Goal: Information Seeking & Learning: Learn about a topic

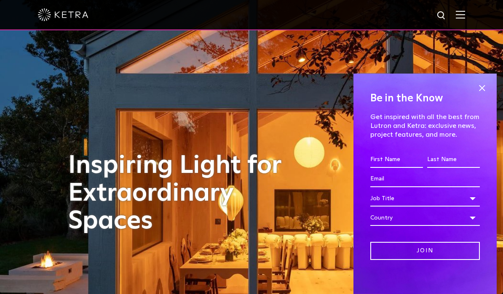
click at [482, 85] on span at bounding box center [482, 88] width 13 height 13
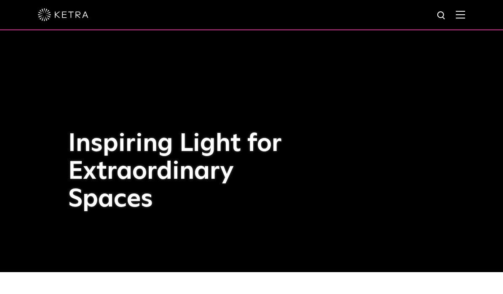
scroll to position [21, 0]
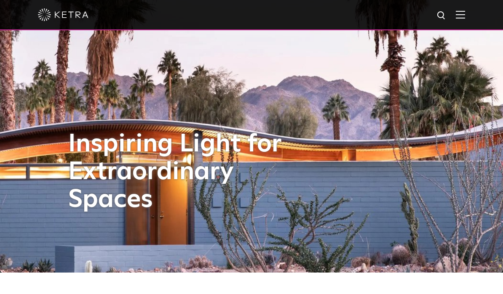
click at [463, 13] on img at bounding box center [460, 15] width 9 height 8
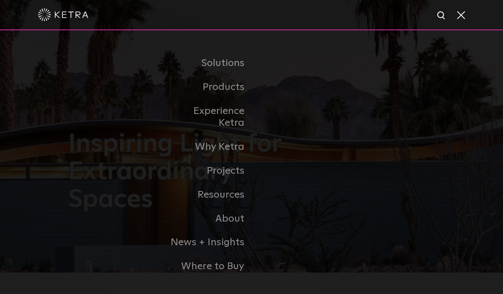
click at [0, 0] on link "Residential Products" at bounding box center [0, 0] width 0 height 0
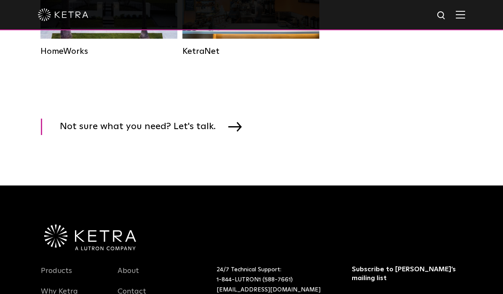
scroll to position [1203, 0]
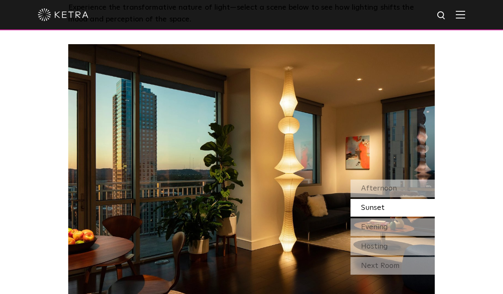
scroll to position [638, 0]
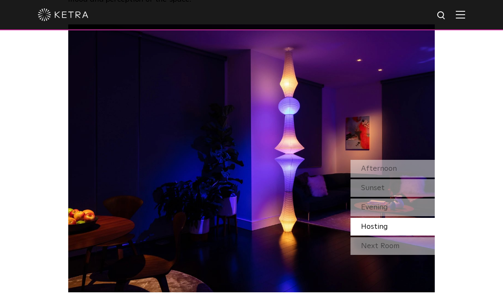
click at [396, 236] on div "Hosting" at bounding box center [392, 227] width 84 height 18
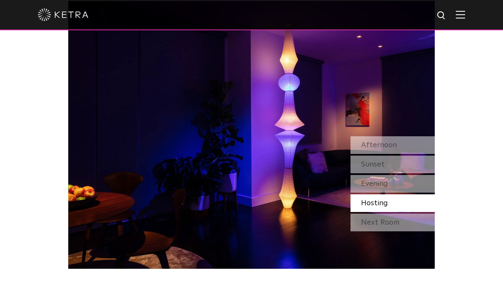
scroll to position [684, 0]
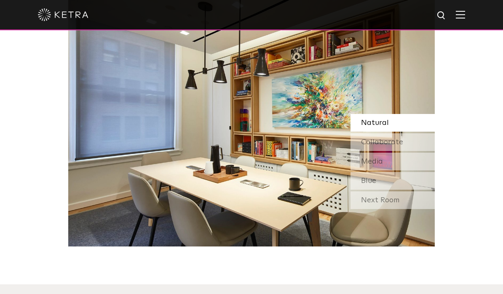
click at [395, 209] on div "Next Room" at bounding box center [392, 201] width 84 height 18
click at [409, 151] on div "Collaborate" at bounding box center [392, 143] width 84 height 18
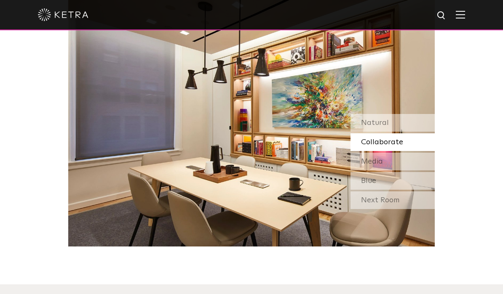
click at [405, 171] on div "Media" at bounding box center [392, 162] width 84 height 18
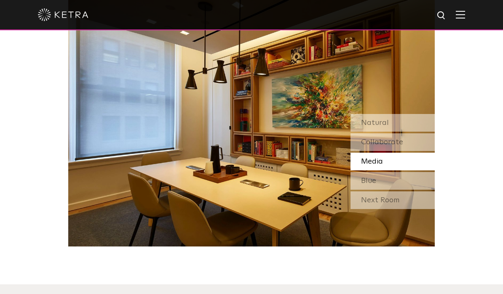
click at [403, 190] on div "Blue" at bounding box center [392, 181] width 84 height 18
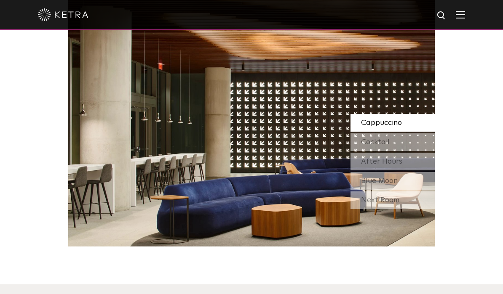
click at [399, 209] on div "Next Room" at bounding box center [392, 201] width 84 height 18
click at [406, 151] on div "Cocktail" at bounding box center [392, 143] width 84 height 18
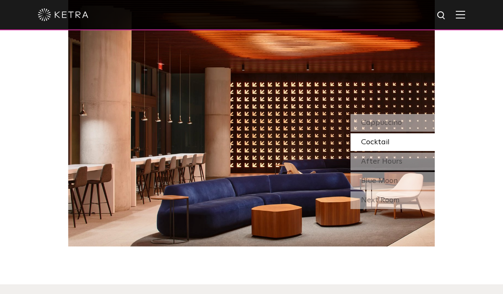
click at [408, 171] on div "After Hours" at bounding box center [392, 162] width 84 height 18
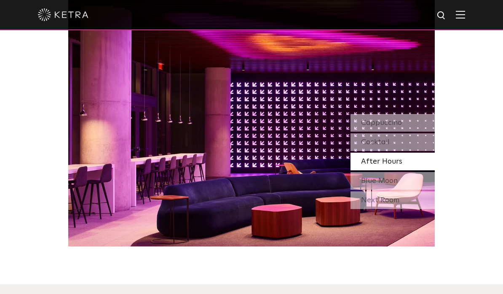
click at [402, 190] on div "Blue Moon" at bounding box center [392, 181] width 84 height 18
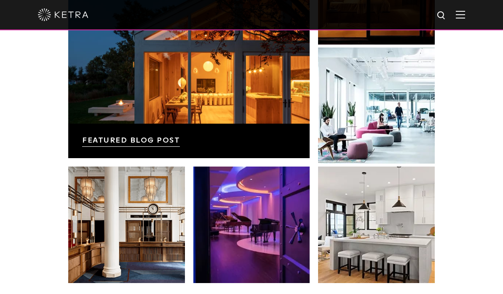
scroll to position [1294, 0]
